Goal: Navigation & Orientation: Find specific page/section

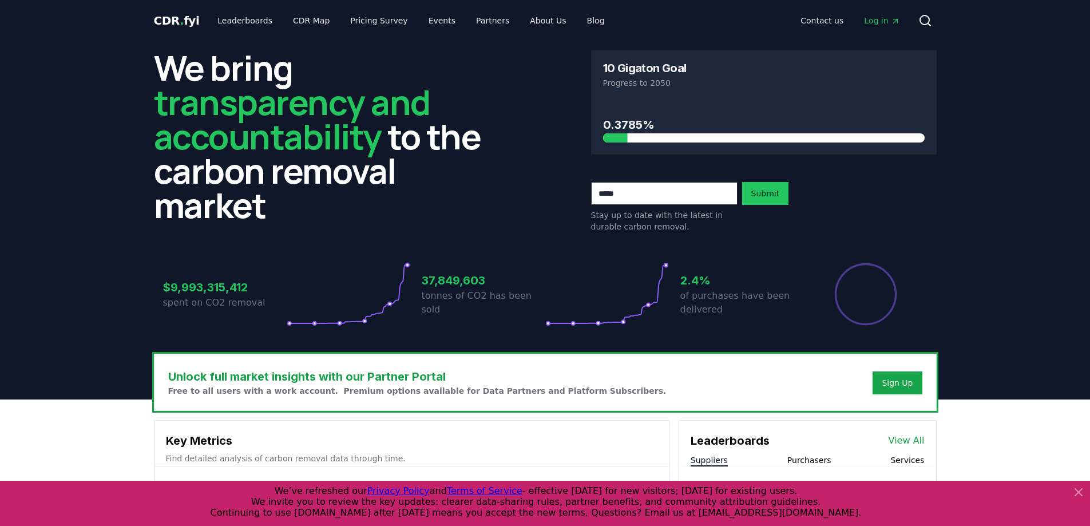
click at [872, 23] on span "Log in" at bounding box center [881, 20] width 35 height 11
click at [892, 376] on button "Sign Up" at bounding box center [896, 382] width 49 height 23
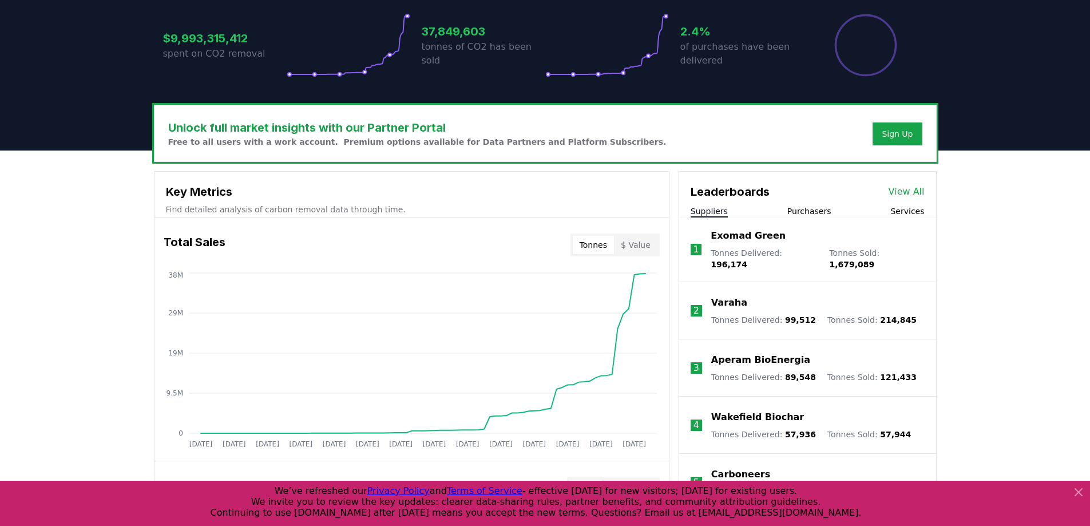
scroll to position [229, 0]
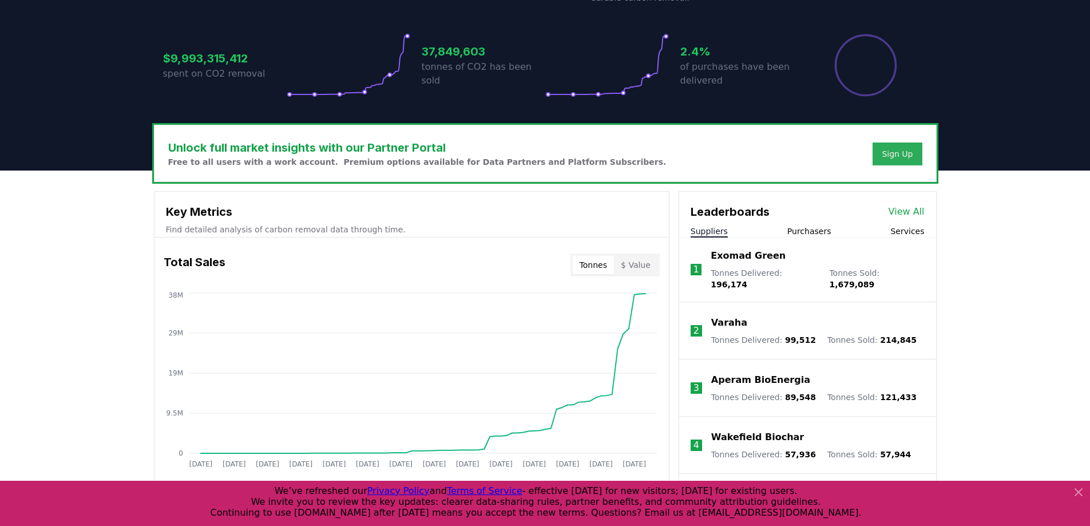
click at [890, 152] on div "Sign Up" at bounding box center [897, 153] width 31 height 11
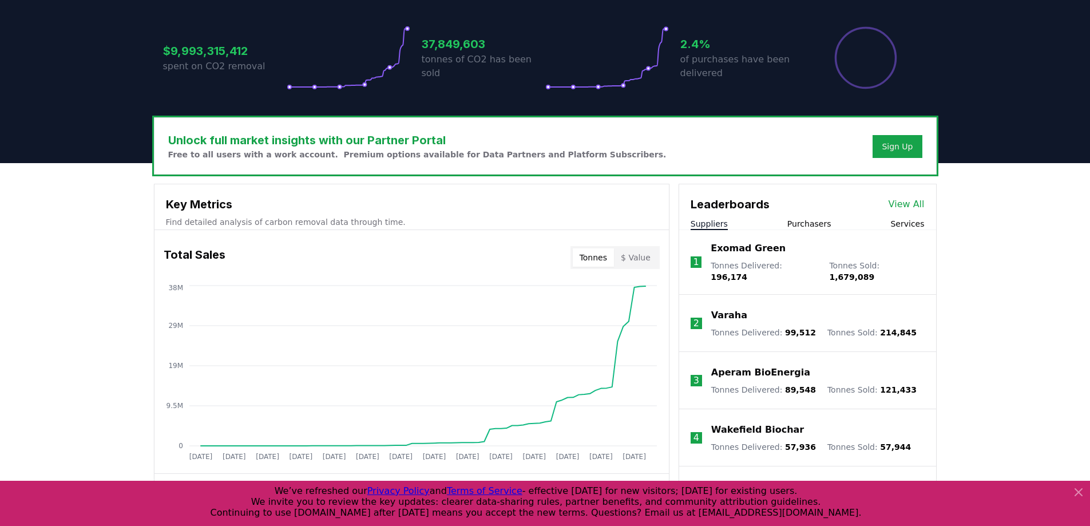
scroll to position [286, 0]
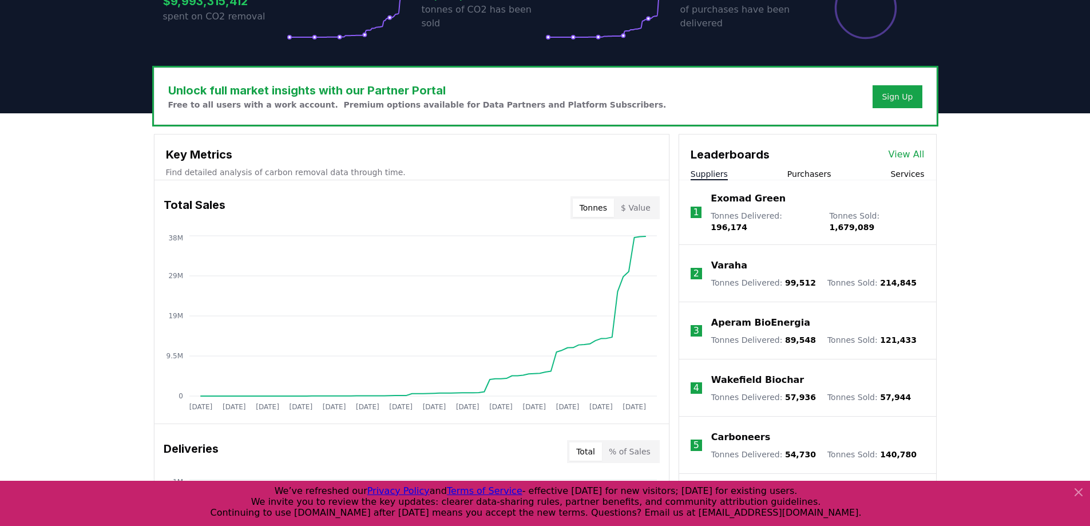
click at [820, 166] on div "Leaderboards View All Suppliers Purchasers Services" at bounding box center [807, 157] width 257 height 46
click at [826, 170] on button "Purchasers" at bounding box center [809, 173] width 44 height 11
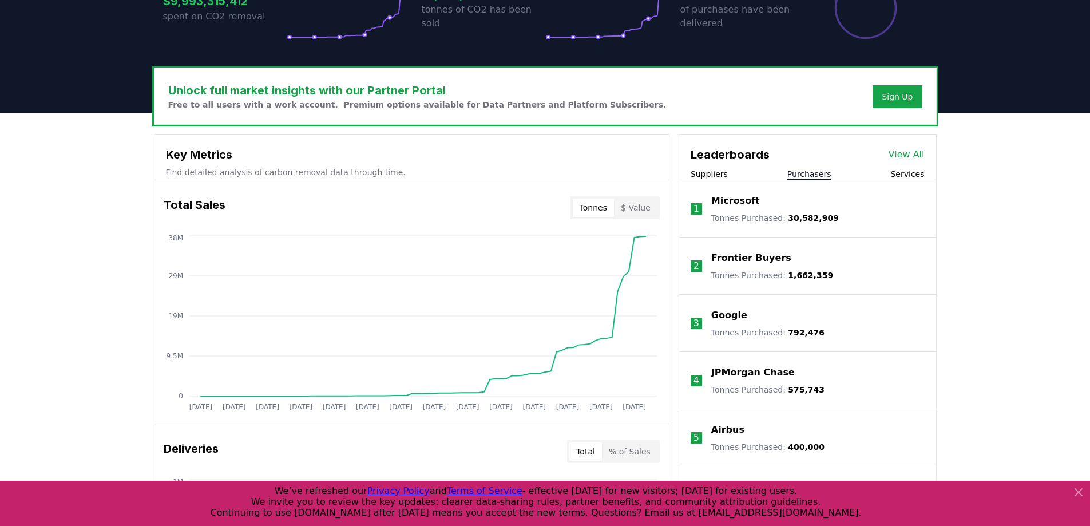
click at [905, 182] on li "1 Microsoft Tonnes Purchased : 30,582,909" at bounding box center [807, 208] width 257 height 57
click at [911, 176] on button "Services" at bounding box center [907, 173] width 34 height 11
click at [799, 173] on button "Purchasers" at bounding box center [809, 173] width 44 height 11
click at [913, 175] on button "Services" at bounding box center [907, 173] width 34 height 11
click at [826, 170] on button "Purchasers" at bounding box center [809, 173] width 44 height 11
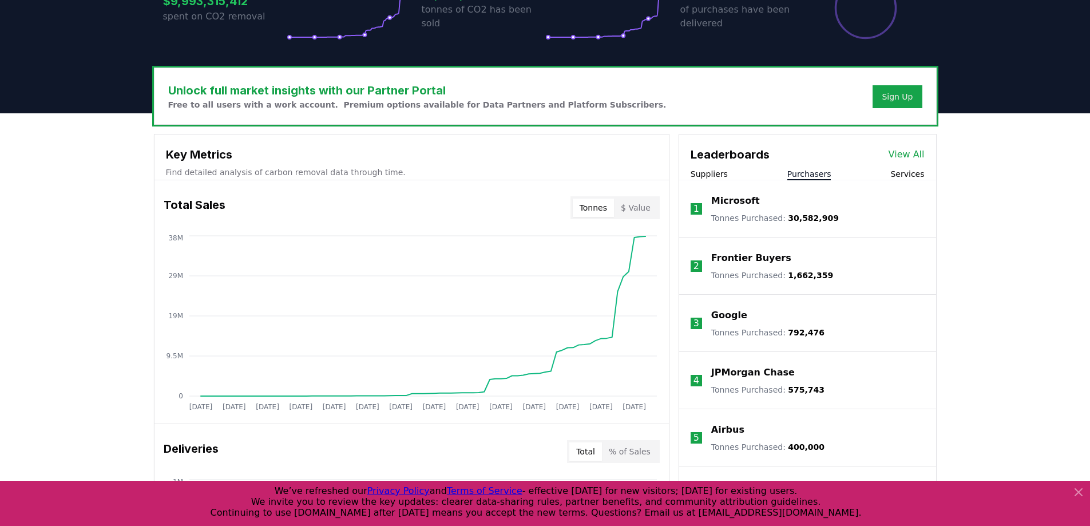
click at [715, 178] on button "Suppliers" at bounding box center [709, 173] width 37 height 11
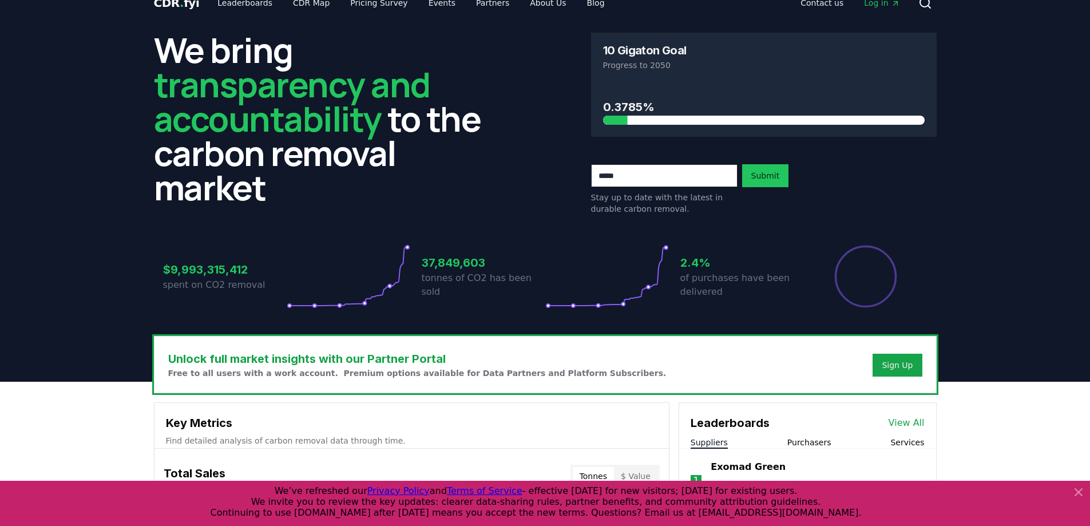
scroll to position [0, 0]
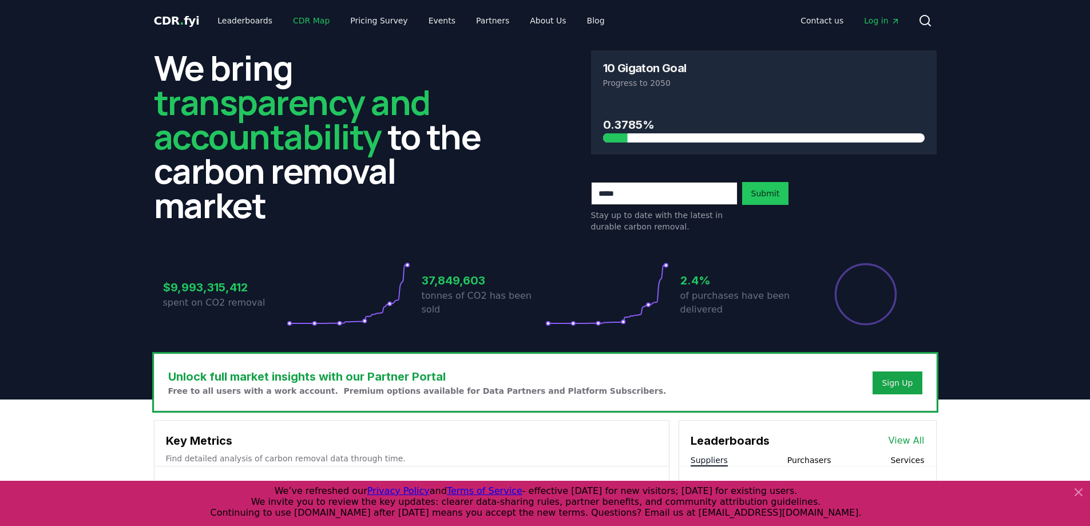
click at [297, 21] on link "CDR Map" at bounding box center [311, 20] width 55 height 21
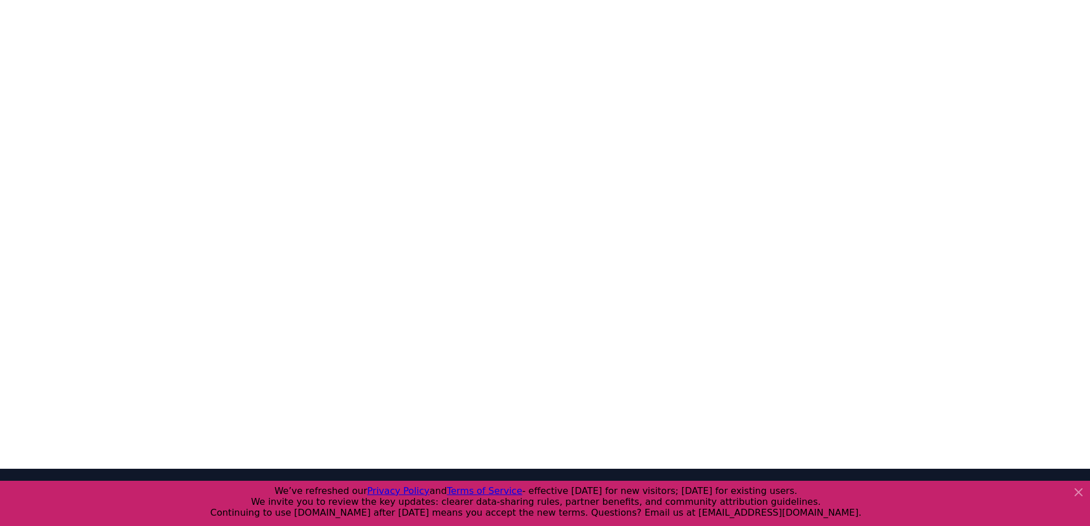
scroll to position [352, 0]
